Goal: Entertainment & Leisure: Consume media (video, audio)

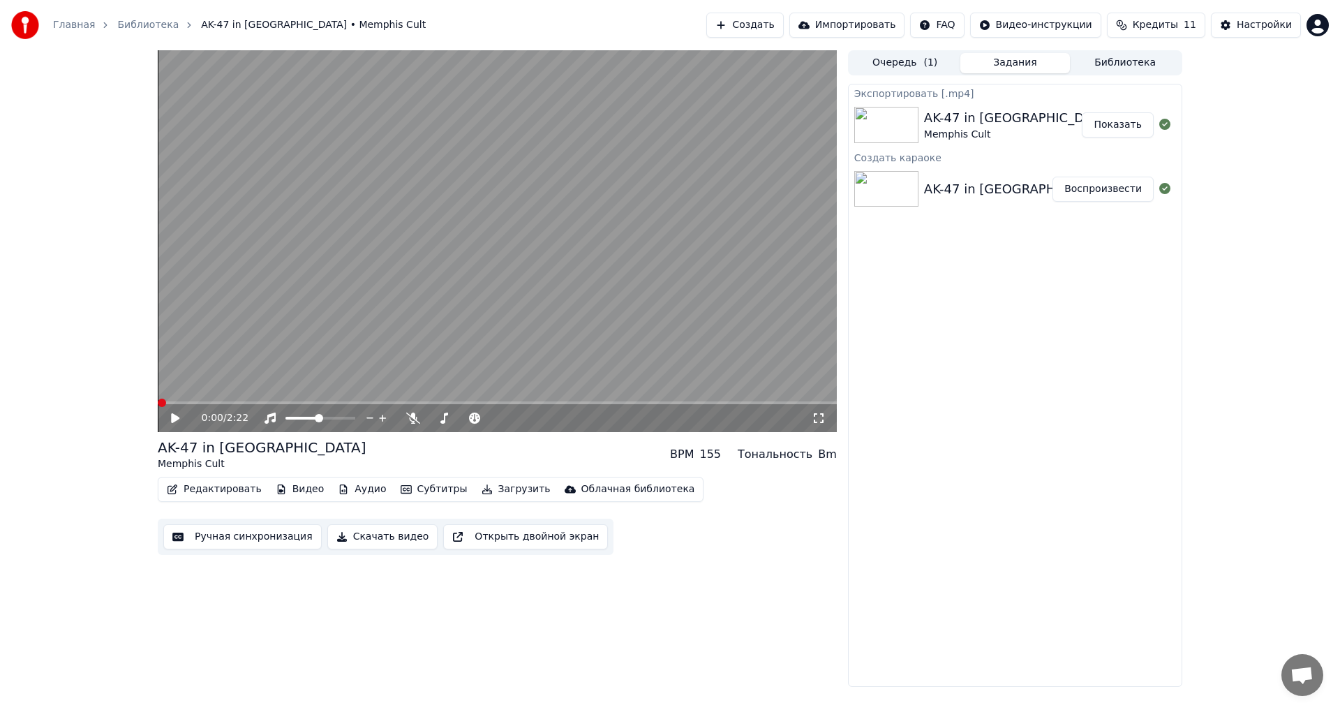
click at [158, 407] on span at bounding box center [162, 402] width 8 height 8
drag, startPoint x: 822, startPoint y: 422, endPoint x: 821, endPoint y: 439, distance: 17.5
click at [821, 423] on icon at bounding box center [819, 418] width 10 height 10
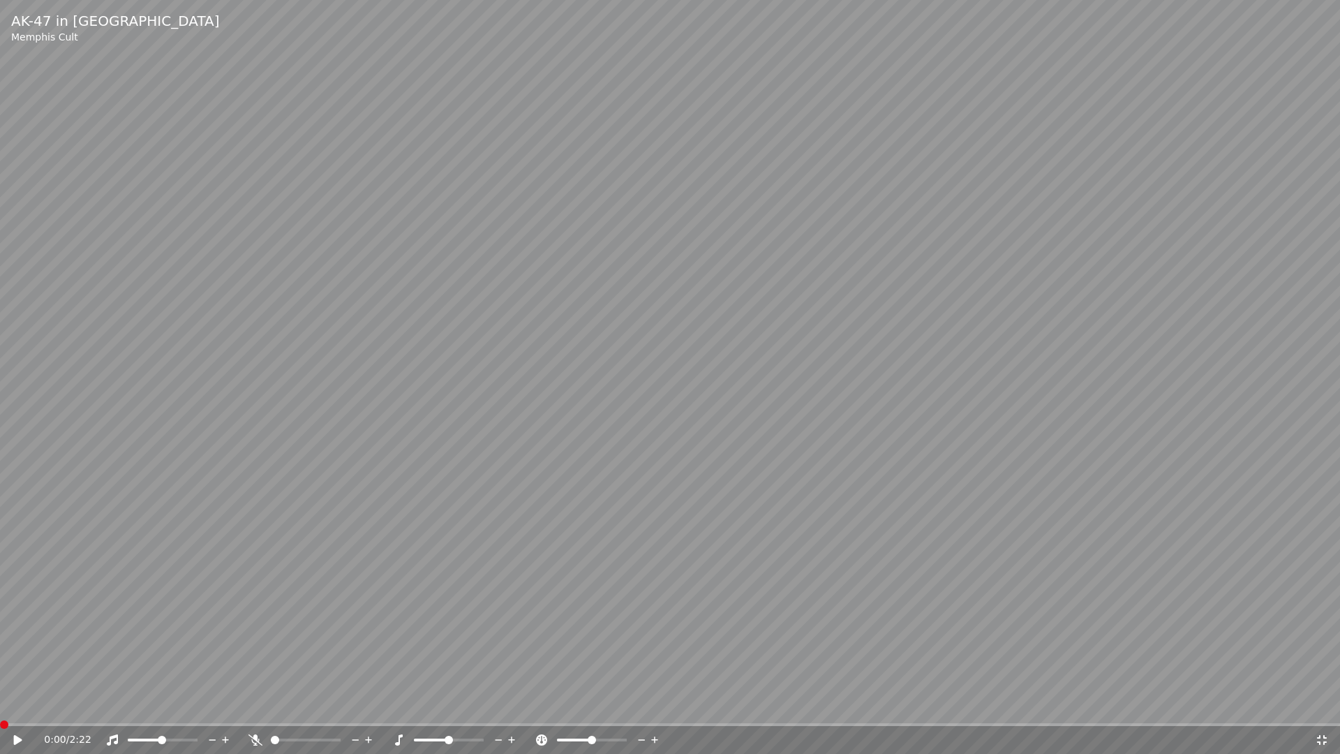
click at [808, 456] on video at bounding box center [670, 377] width 1340 height 754
click at [1235, 400] on video at bounding box center [670, 377] width 1340 height 754
click at [1179, 426] on video at bounding box center [670, 377] width 1340 height 754
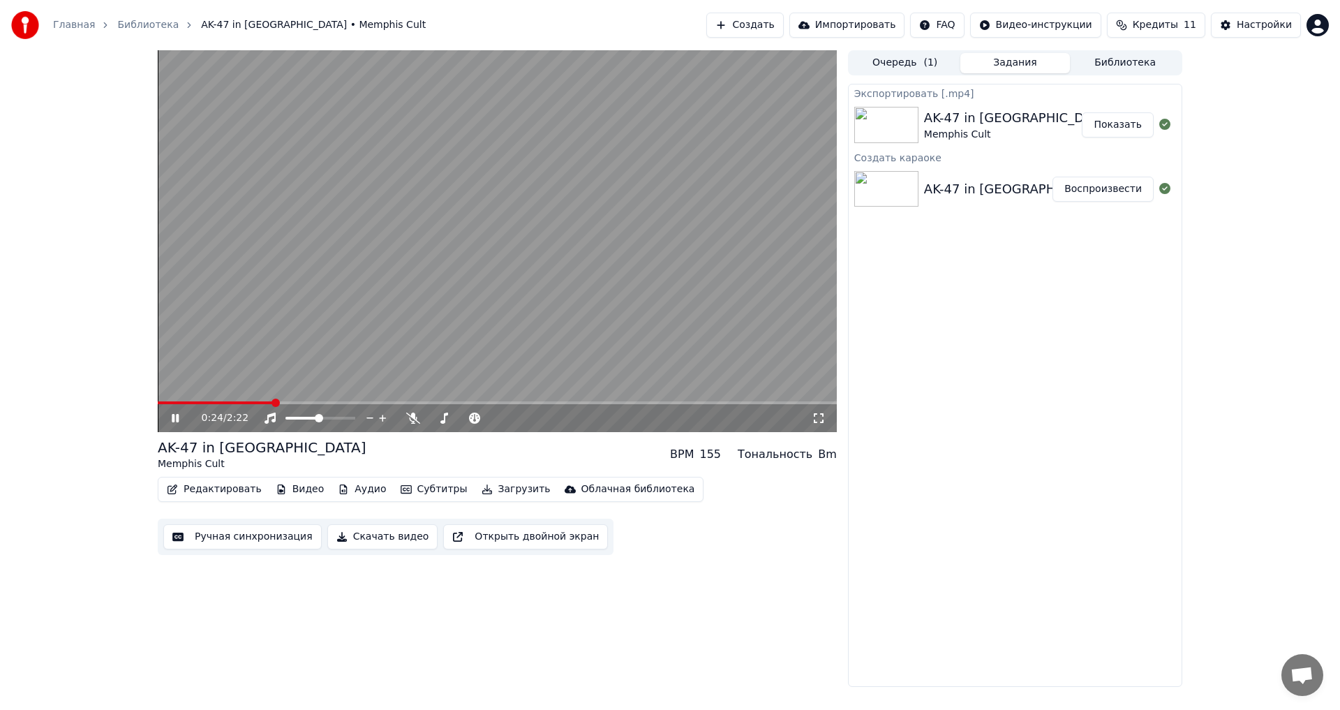
click at [650, 311] on video at bounding box center [497, 241] width 679 height 382
click at [1027, 61] on button "Задания" at bounding box center [1015, 63] width 110 height 20
click at [1112, 61] on button "Библиотека" at bounding box center [1125, 63] width 110 height 20
